Goal: Transaction & Acquisition: Purchase product/service

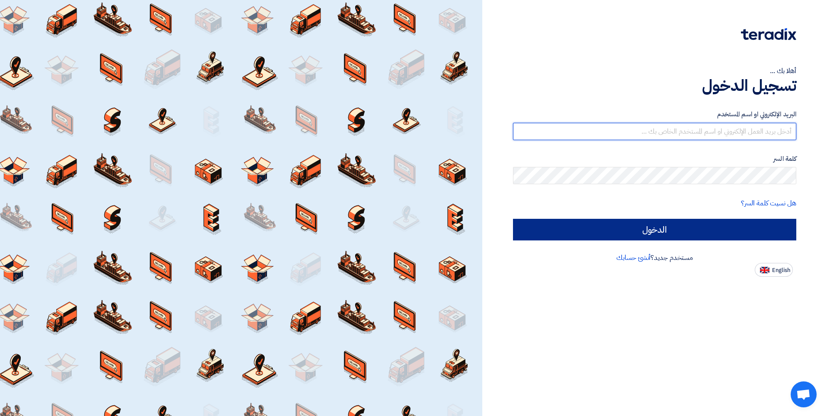
type input "[EMAIL_ADDRESS][DOMAIN_NAME]"
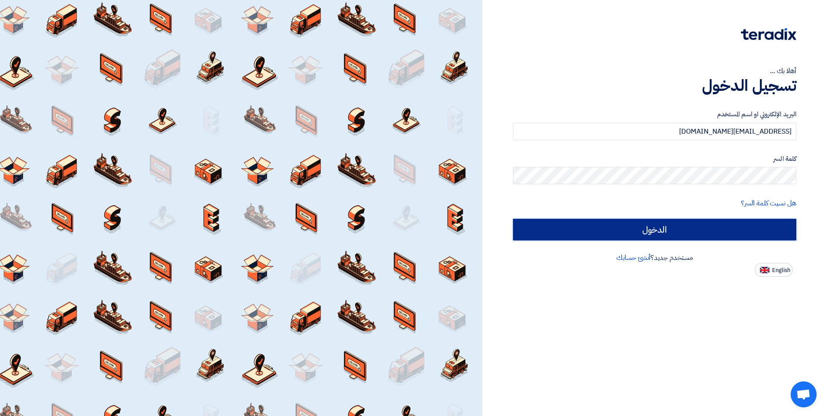
click at [678, 229] on input "الدخول" at bounding box center [654, 230] width 283 height 22
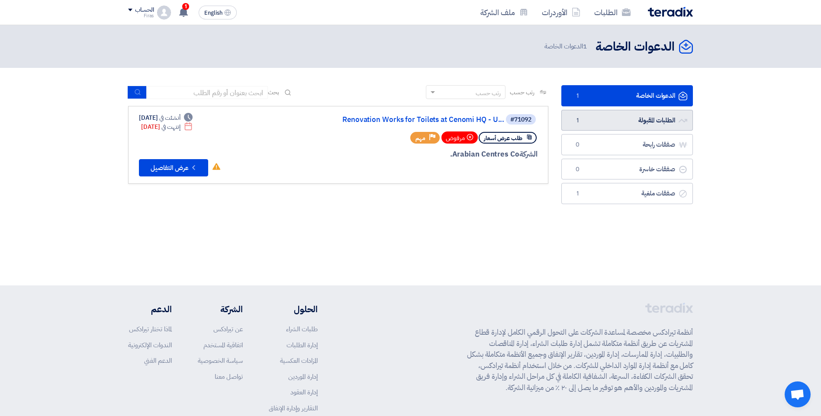
click at [624, 120] on link "الطلبات المقبولة الطلبات المقبولة 1" at bounding box center [627, 120] width 132 height 21
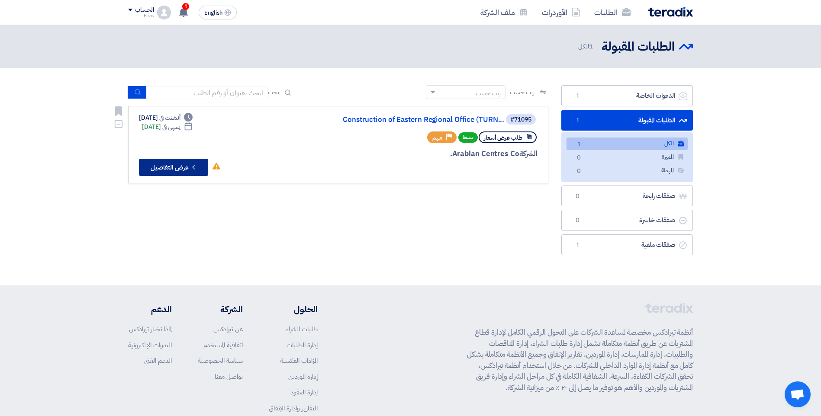
click at [159, 167] on button "Check details عرض التفاصيل" at bounding box center [173, 167] width 69 height 17
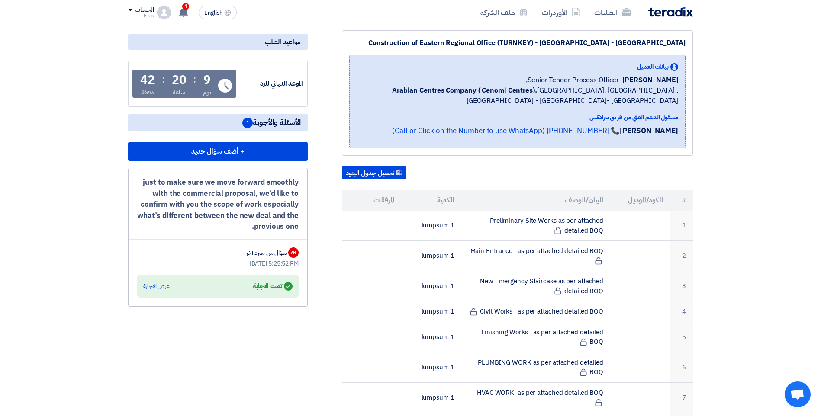
scroll to position [173, 0]
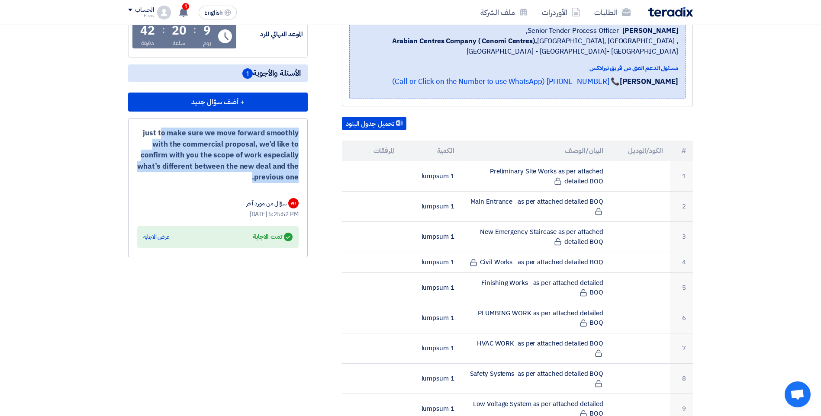
drag, startPoint x: 159, startPoint y: 133, endPoint x: 282, endPoint y: 189, distance: 135.4
click at [282, 189] on div "just to make sure we move forward smoothly with the commercial proposal, we’d l…" at bounding box center [218, 188] width 180 height 139
drag, startPoint x: 282, startPoint y: 189, endPoint x: 252, endPoint y: 177, distance: 32.6
click at [252, 177] on div "just to make sure we move forward smoothly with the commercial proposal, we’d l…" at bounding box center [217, 155] width 161 height 55
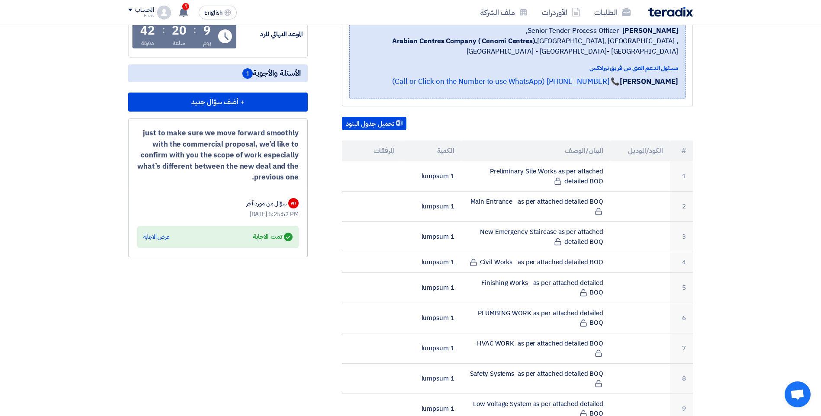
drag, startPoint x: 251, startPoint y: 177, endPoint x: 149, endPoint y: 131, distance: 112.1
click at [149, 131] on div "just to make sure we move forward smoothly with the commercial proposal, we’d l…" at bounding box center [217, 155] width 161 height 55
drag, startPoint x: 149, startPoint y: 131, endPoint x: 180, endPoint y: 137, distance: 31.8
copy div "ust to make sure we move forward smoothly with the commercial proposal, we’d li…"
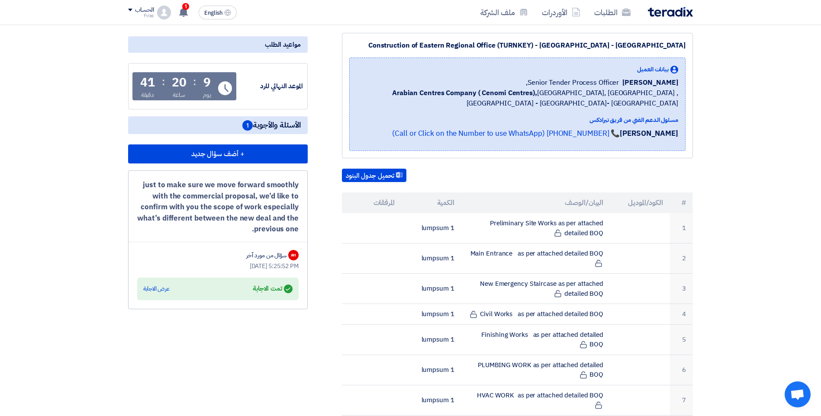
scroll to position [130, 0]
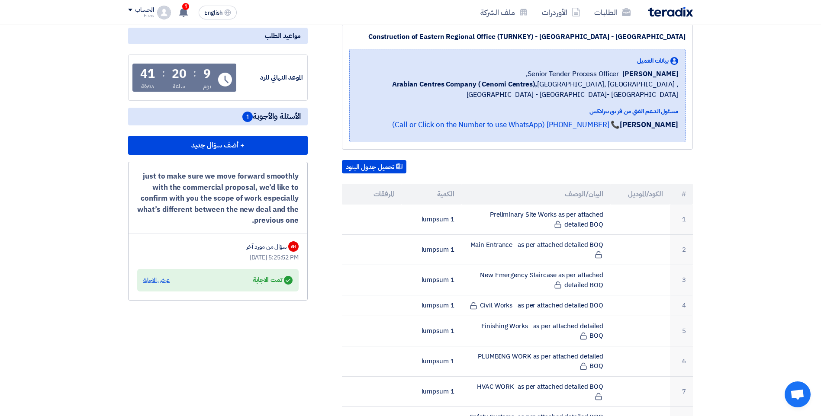
click at [161, 280] on div "عرض الاجابة" at bounding box center [156, 280] width 26 height 9
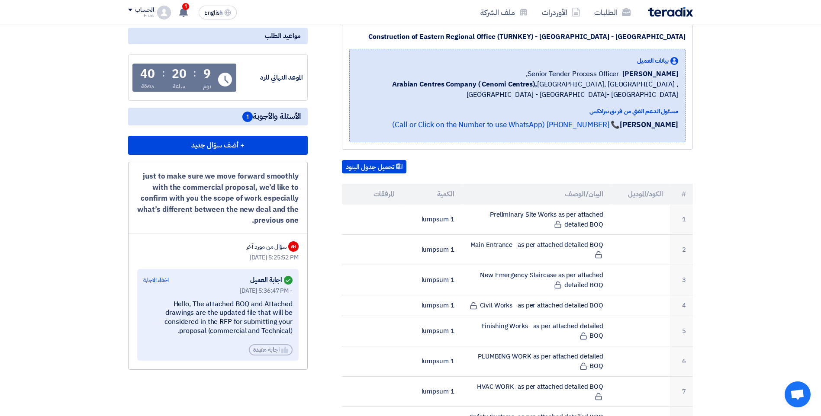
drag, startPoint x: 243, startPoint y: 317, endPoint x: 216, endPoint y: 328, distance: 29.9
click at [218, 328] on div "Hello, The attached BOQ and Attached drawings are the updated file that will be…" at bounding box center [217, 318] width 149 height 36
click at [200, 330] on div "Hello, The attached BOQ and Attached drawings are the updated file that will be…" at bounding box center [217, 318] width 149 height 36
drag, startPoint x: 200, startPoint y: 330, endPoint x: 304, endPoint y: 288, distance: 112.4
click at [304, 288] on div "just to make sure we move forward smoothly with the commercial proposal, we’d l…" at bounding box center [218, 266] width 180 height 208
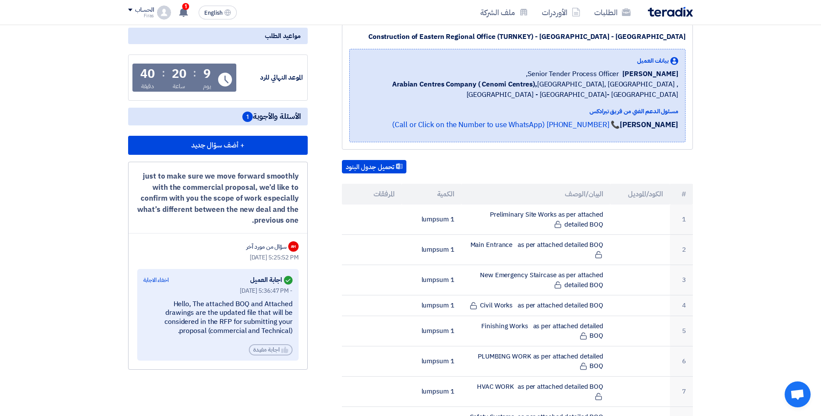
copy div "Hello, The attached BOQ and Attached drawings are the updated file that will be…"
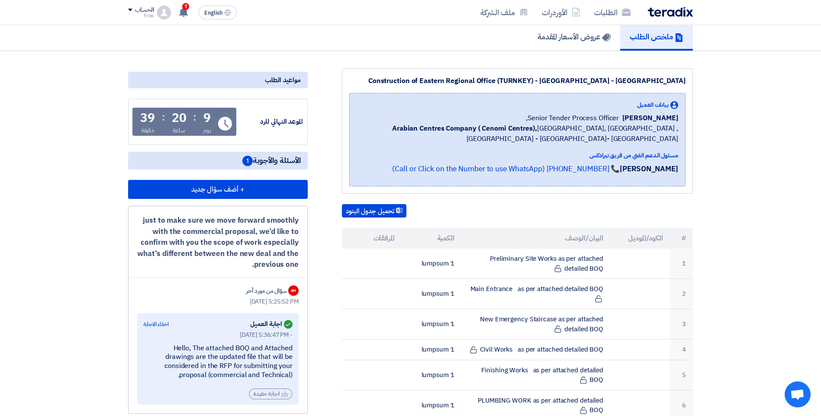
scroll to position [87, 0]
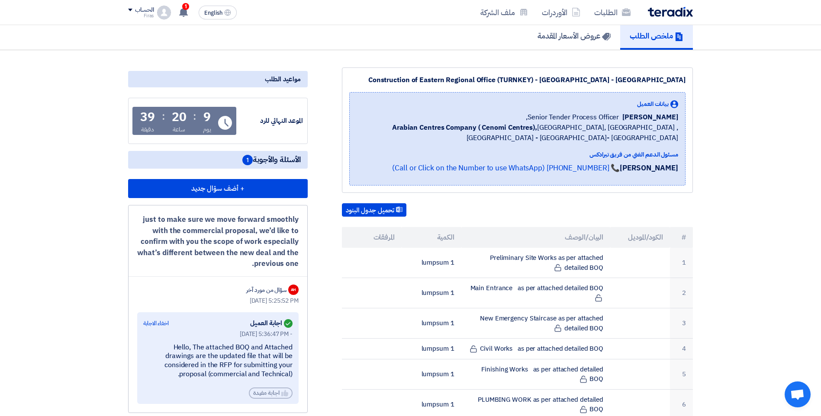
click at [263, 246] on div "just to make sure we move forward smoothly with the commercial proposal, we’d l…" at bounding box center [217, 241] width 161 height 55
drag, startPoint x: 251, startPoint y: 265, endPoint x: 148, endPoint y: 218, distance: 114.3
click at [148, 218] on div "just to make sure we move forward smoothly with the commercial proposal, we’d l…" at bounding box center [217, 241] width 161 height 55
drag, startPoint x: 148, startPoint y: 218, endPoint x: 186, endPoint y: 226, distance: 39.4
copy div "ust to make sure we move forward smoothly with the commercial proposal, we’d li…"
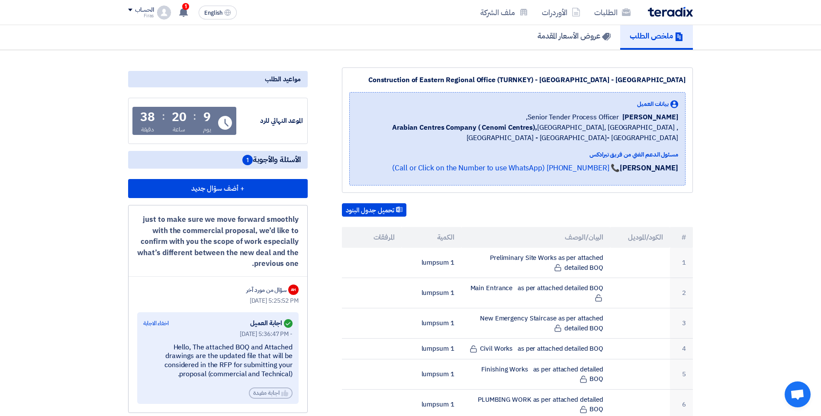
click at [217, 326] on div "Answered اجابة العميل اخفاء الاجابة" at bounding box center [217, 324] width 149 height 12
drag, startPoint x: 204, startPoint y: 375, endPoint x: 147, endPoint y: 344, distance: 64.5
click at [147, 344] on div "Hello, The attached BOQ and Attached drawings are the updated file that will be…" at bounding box center [217, 361] width 149 height 36
copy div "ello, The attached BOQ and Attached drawings are the updated file that will be …"
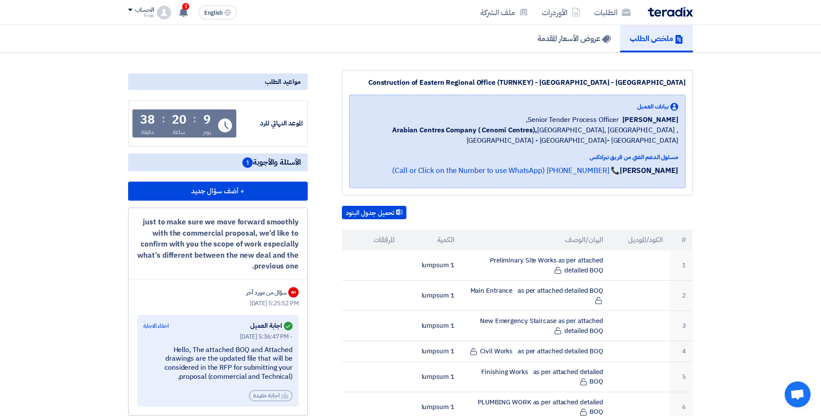
scroll to position [9, 0]
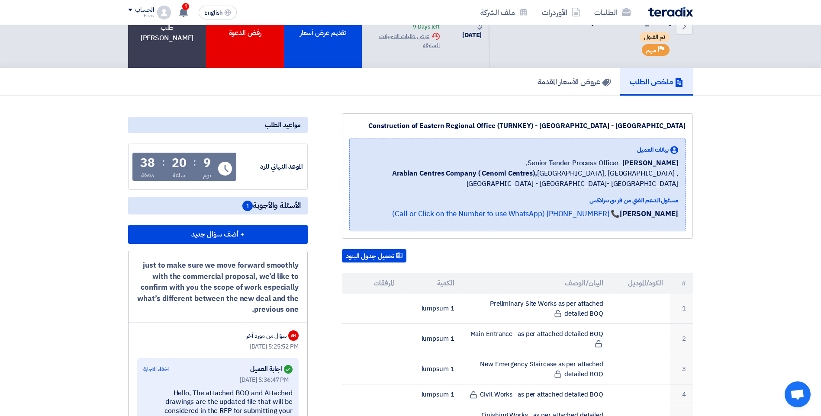
drag, startPoint x: 335, startPoint y: 250, endPoint x: 367, endPoint y: 222, distance: 42.3
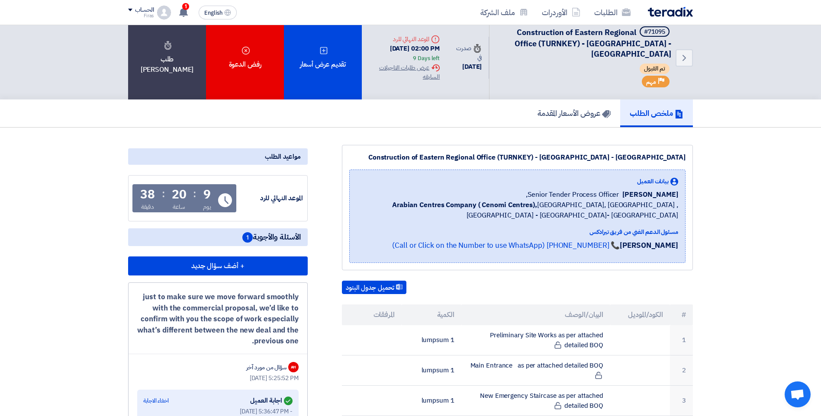
scroll to position [0, 0]
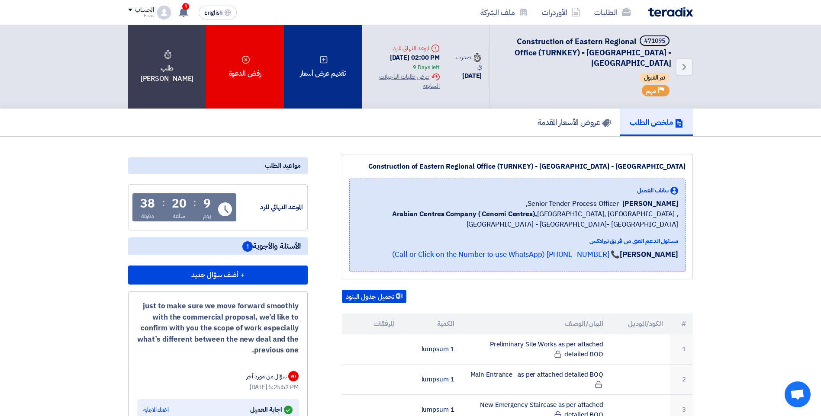
click at [326, 72] on div "تقديم عرض أسعار" at bounding box center [323, 67] width 78 height 84
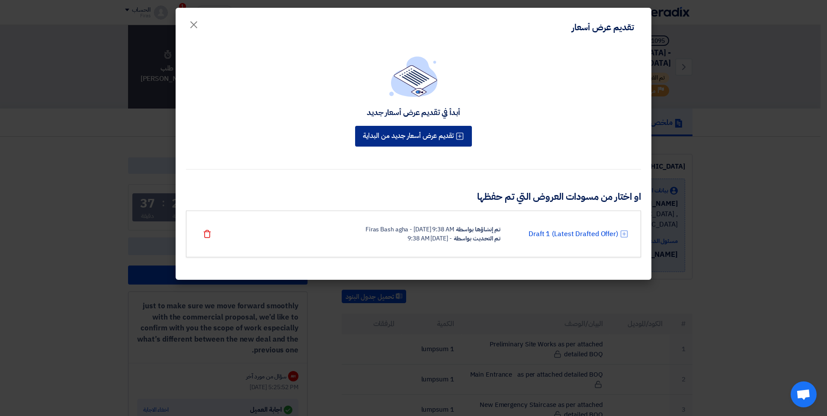
click at [414, 136] on button "تقديم عرض أسعار جديد من البداية" at bounding box center [413, 136] width 117 height 21
